Goal: Information Seeking & Learning: Learn about a topic

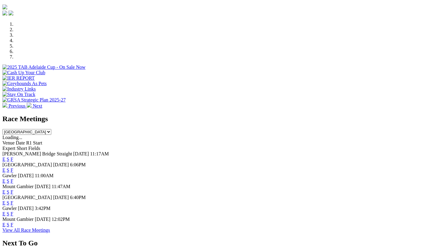
scroll to position [199, 0]
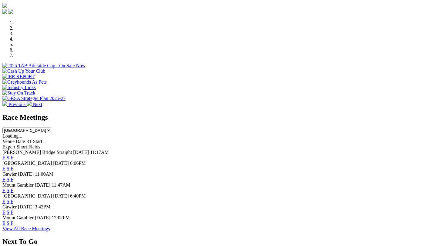
click at [13, 199] on link "F" at bounding box center [12, 201] width 3 height 5
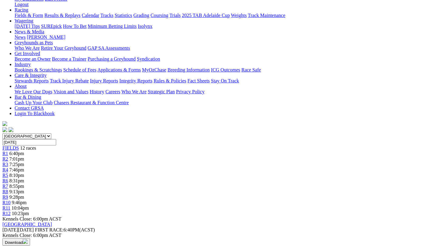
scroll to position [93, 0]
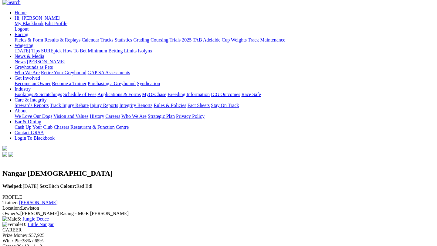
scroll to position [66, 0]
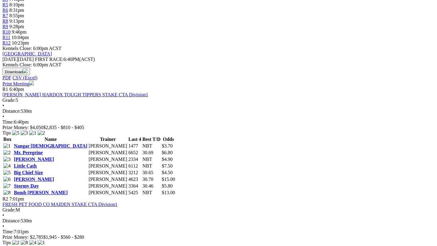
scroll to position [259, 0]
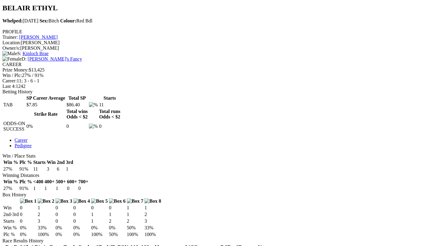
scroll to position [234, 0]
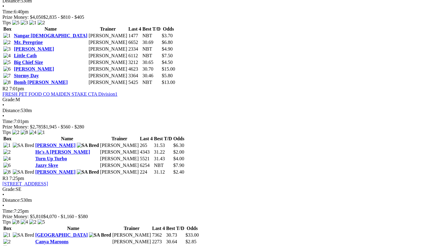
scroll to position [373, 0]
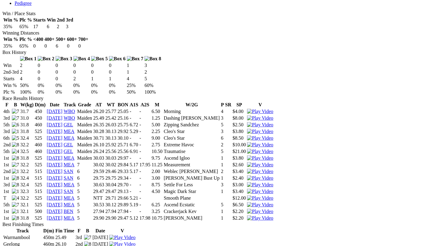
scroll to position [375, 0]
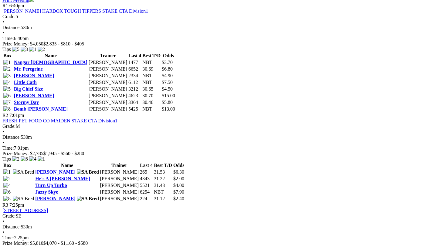
scroll to position [356, 0]
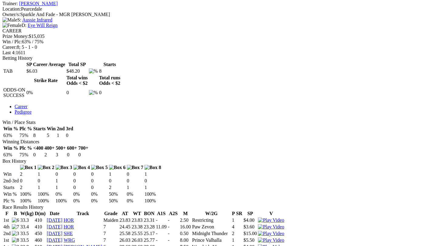
scroll to position [266, 0]
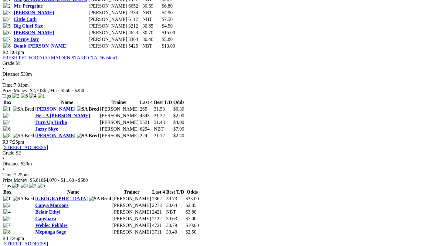
scroll to position [411, 0]
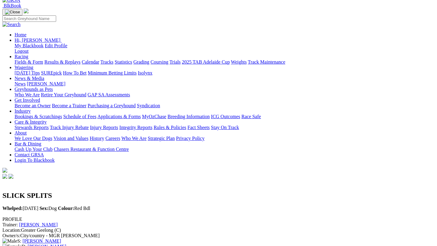
scroll to position [47, 0]
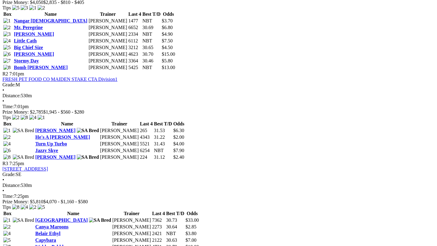
scroll to position [388, 0]
